Goal: Navigation & Orientation: Find specific page/section

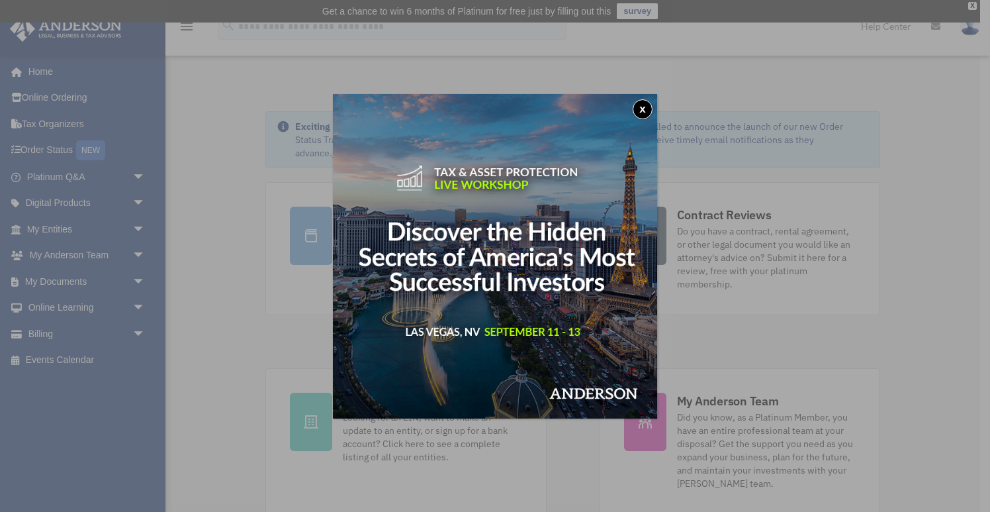
click at [643, 106] on button "x" at bounding box center [643, 109] width 20 height 20
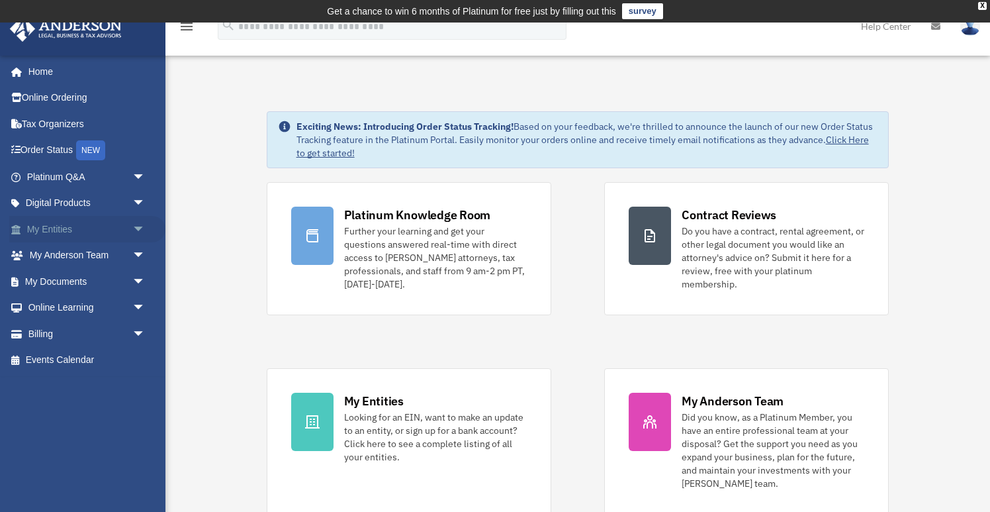
click at [137, 230] on span "arrow_drop_down" at bounding box center [145, 229] width 26 height 27
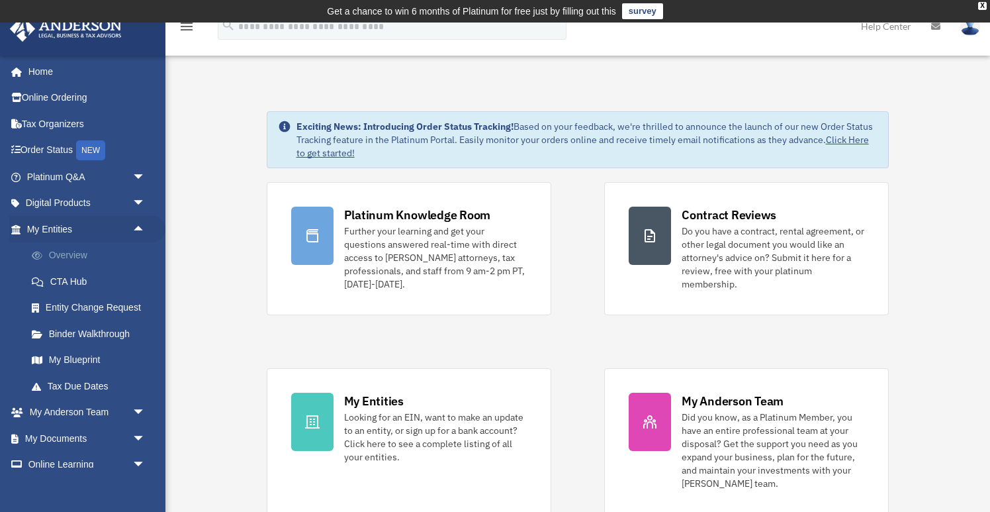
click at [61, 245] on link "Overview" at bounding box center [92, 255] width 147 height 26
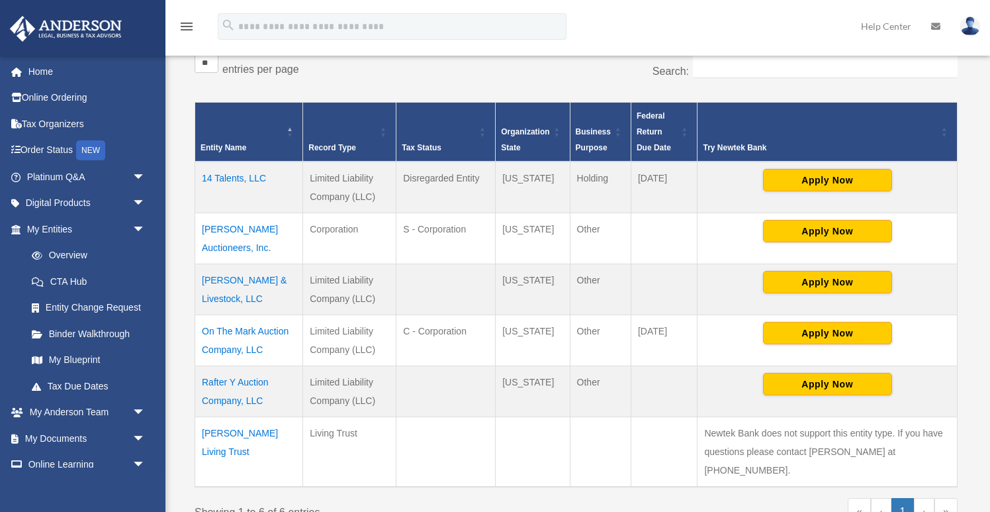
scroll to position [288, 0]
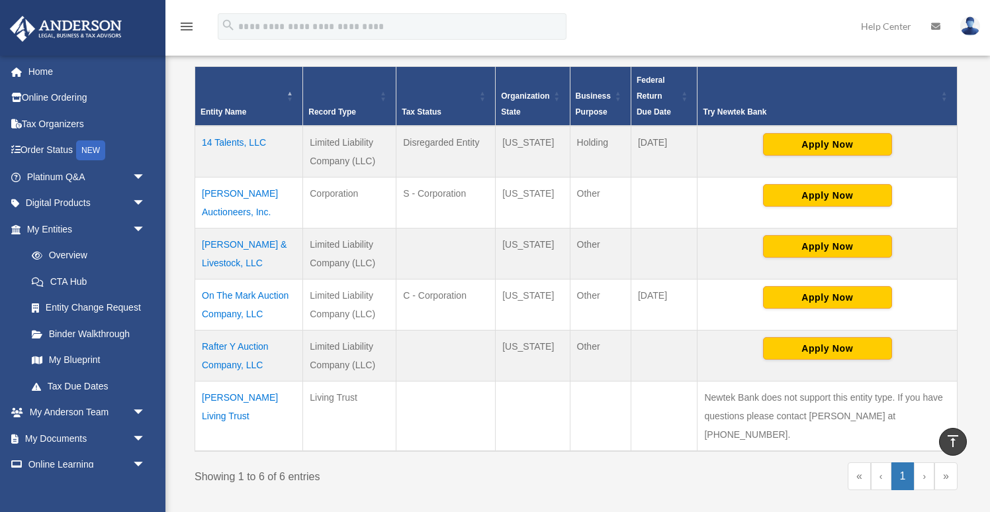
click at [249, 253] on td "[PERSON_NAME] & Livestock, LLC" at bounding box center [249, 253] width 108 height 51
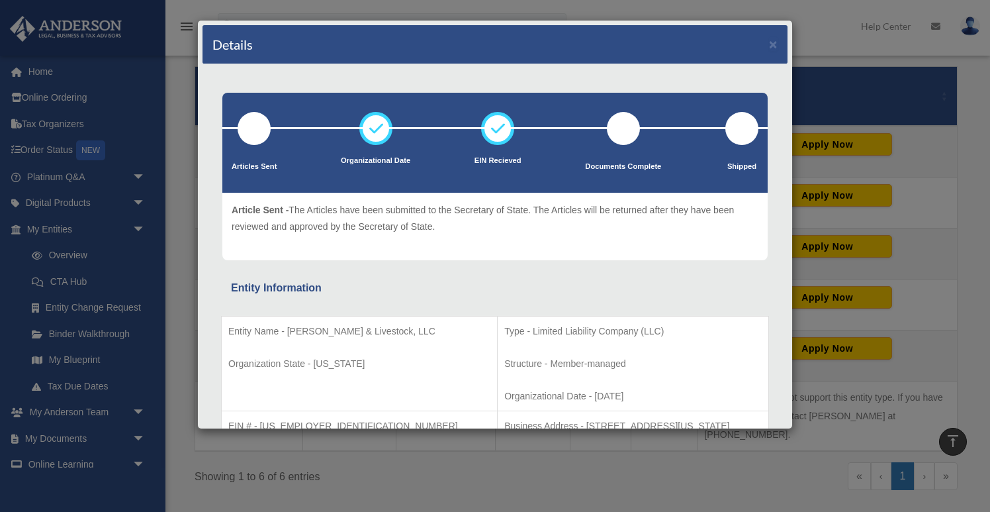
scroll to position [0, 0]
click at [771, 42] on button "×" at bounding box center [773, 44] width 9 height 14
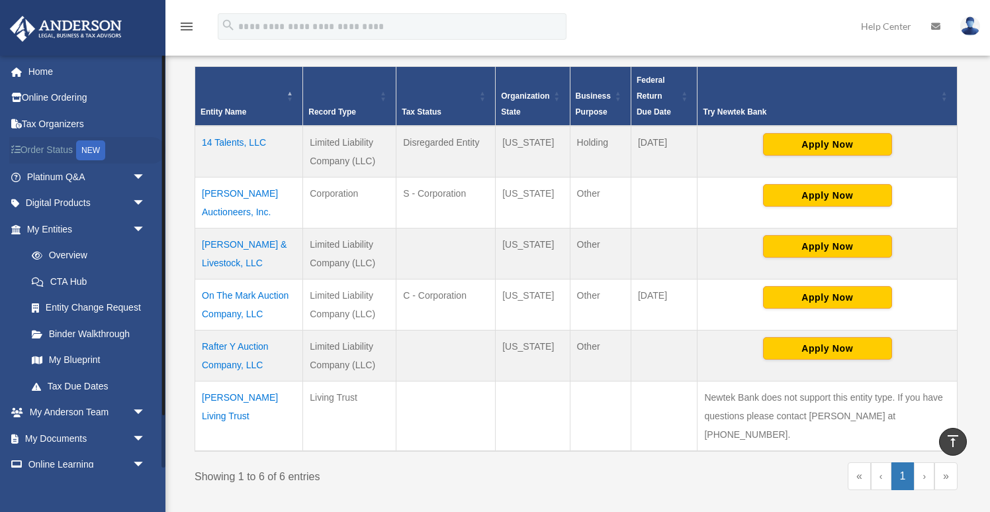
click at [54, 148] on link "Order Status NEW" at bounding box center [87, 150] width 156 height 27
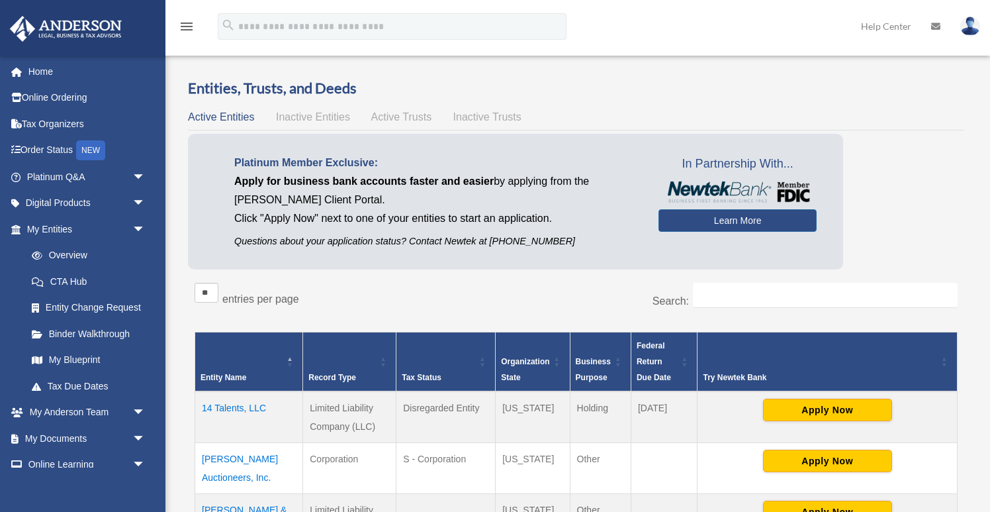
scroll to position [288, 0]
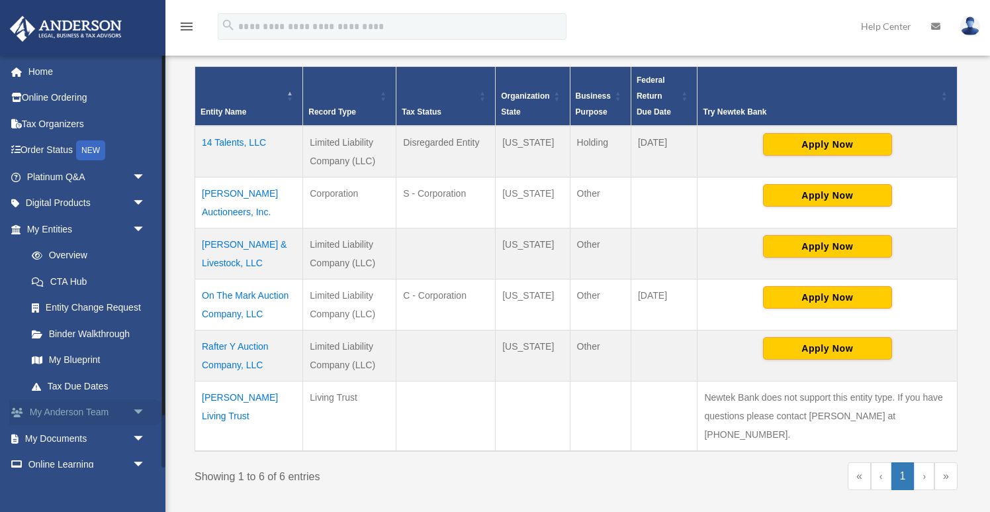
click at [140, 404] on span "arrow_drop_down" at bounding box center [145, 412] width 26 height 27
click at [140, 404] on span "arrow_drop_up" at bounding box center [145, 412] width 26 height 27
